Goal: Task Accomplishment & Management: Complete application form

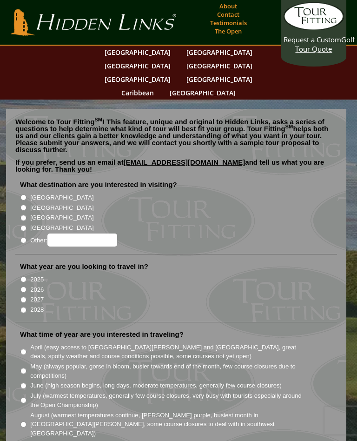
click at [27, 192] on li "[GEOGRAPHIC_DATA]" at bounding box center [180, 197] width 320 height 10
click at [24, 194] on input "[GEOGRAPHIC_DATA]" at bounding box center [23, 197] width 6 height 6
radio input "true"
click at [27, 286] on input "2026" at bounding box center [23, 289] width 6 height 6
radio input "true"
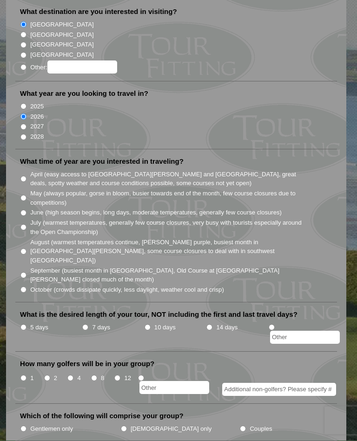
scroll to position [173, 0]
click at [26, 195] on input "May (always popular, gorse in bloom, busier towards end of the month, few cours…" at bounding box center [23, 198] width 6 height 6
radio input "true"
click at [28, 321] on li "5 days" at bounding box center [51, 332] width 62 height 22
click at [23, 310] on li "What is the desired length of your tour, NOT including the first and last trave…" at bounding box center [176, 331] width 322 height 42
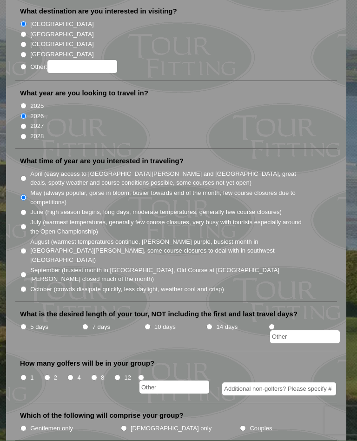
click at [27, 324] on input "5 days" at bounding box center [23, 327] width 6 height 6
radio input "true"
click at [97, 375] on input "8" at bounding box center [94, 378] width 6 height 6
radio input "true"
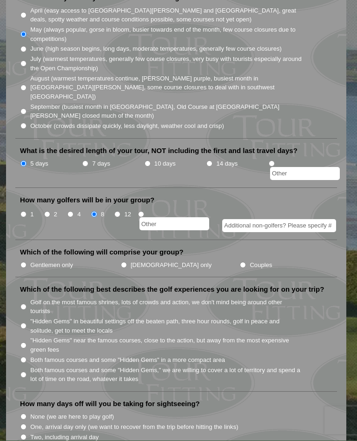
scroll to position [337, 0]
click at [32, 260] on label "Gentlemen only" at bounding box center [51, 264] width 43 height 9
click at [27, 261] on input "Gentlemen only" at bounding box center [23, 264] width 6 height 6
radio input "true"
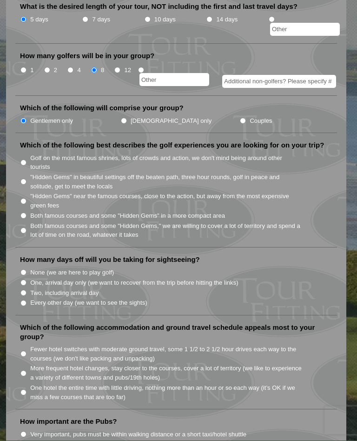
scroll to position [484, 0]
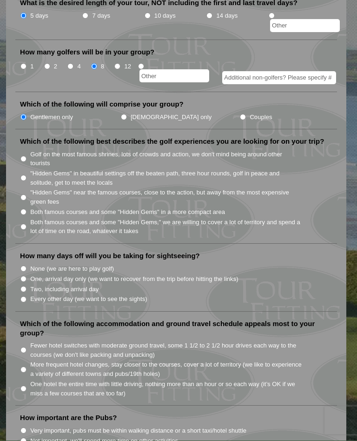
click at [30, 207] on li "Both famous courses and some "Hidden Gems" in a more compact area" at bounding box center [180, 212] width 320 height 10
click at [27, 209] on input "Both famous courses and some "Hidden Gems" in a more compact area" at bounding box center [23, 212] width 6 height 6
radio input "true"
click at [24, 276] on input "One, arrival day only (we want to recover from the trip before hitting the link…" at bounding box center [23, 279] width 6 height 6
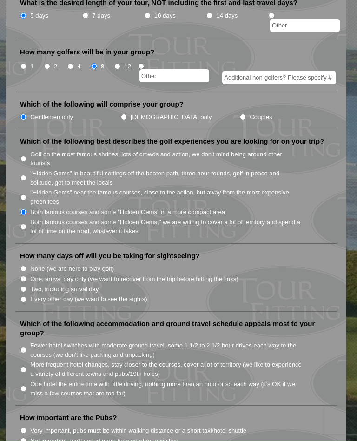
radio input "true"
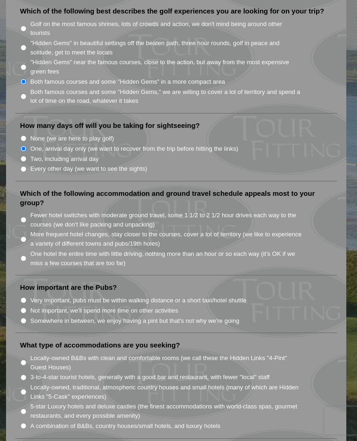
scroll to position [615, 0]
click at [32, 249] on label "One hotel the entire time with little driving, nothing more than an hour or so …" at bounding box center [166, 258] width 272 height 18
click at [27, 255] on input "One hotel the entire time with little driving, nothing more than an hour or so …" at bounding box center [23, 258] width 6 height 6
radio input "true"
click at [27, 318] on input "Somewhere in between, we enjoy having a pint but that's not why we're going" at bounding box center [23, 321] width 6 height 6
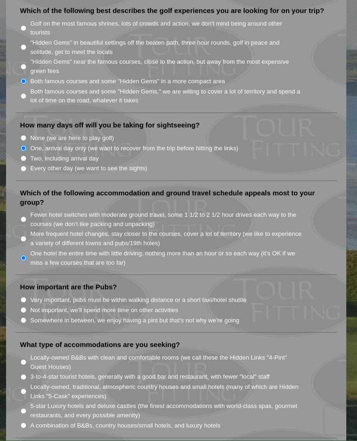
radio input "true"
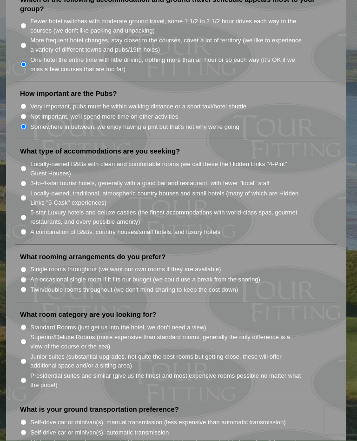
scroll to position [809, 0]
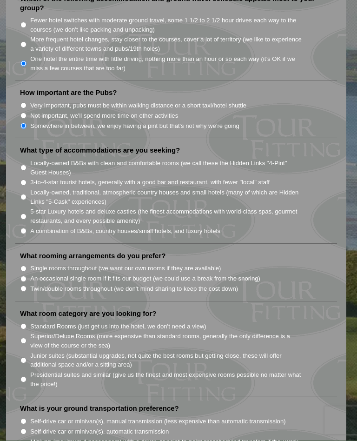
click at [26, 228] on input "A combination of B&Bs, country houses/small hotels, and luxury hotels" at bounding box center [23, 231] width 6 height 6
radio input "true"
click at [27, 276] on input "An occasional single room if it fits our budget (we could use a break from the …" at bounding box center [23, 279] width 6 height 6
radio input "true"
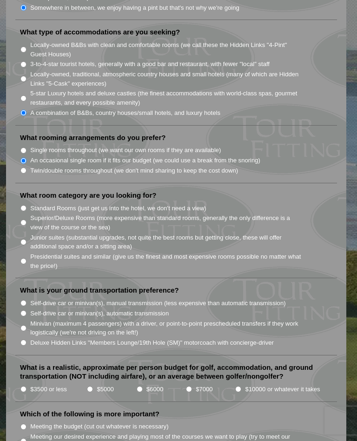
scroll to position [937, 0]
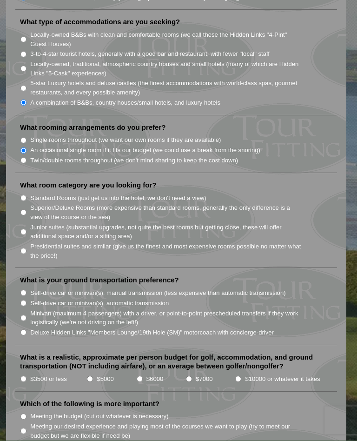
click at [25, 195] on input "Standard Rooms (just get us into the hotel, we don't need a view)" at bounding box center [23, 198] width 6 height 6
radio input "true"
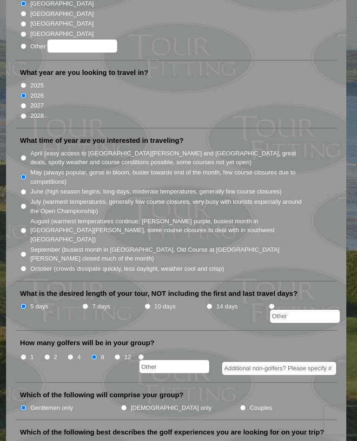
scroll to position [173, 0]
